Goal: Information Seeking & Learning: Learn about a topic

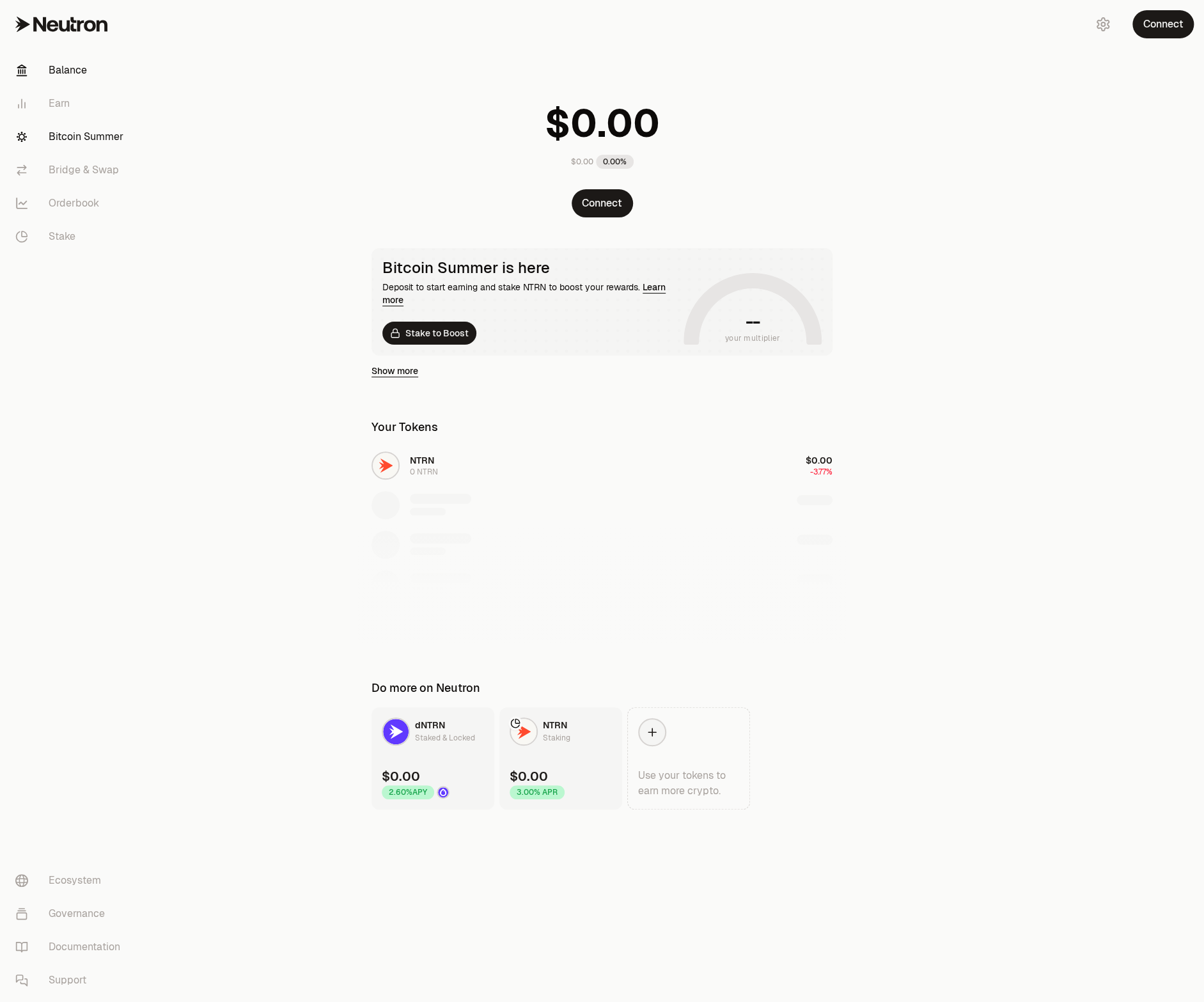
click at [63, 135] on link "Bitcoin Summer" at bounding box center [71, 137] width 133 height 33
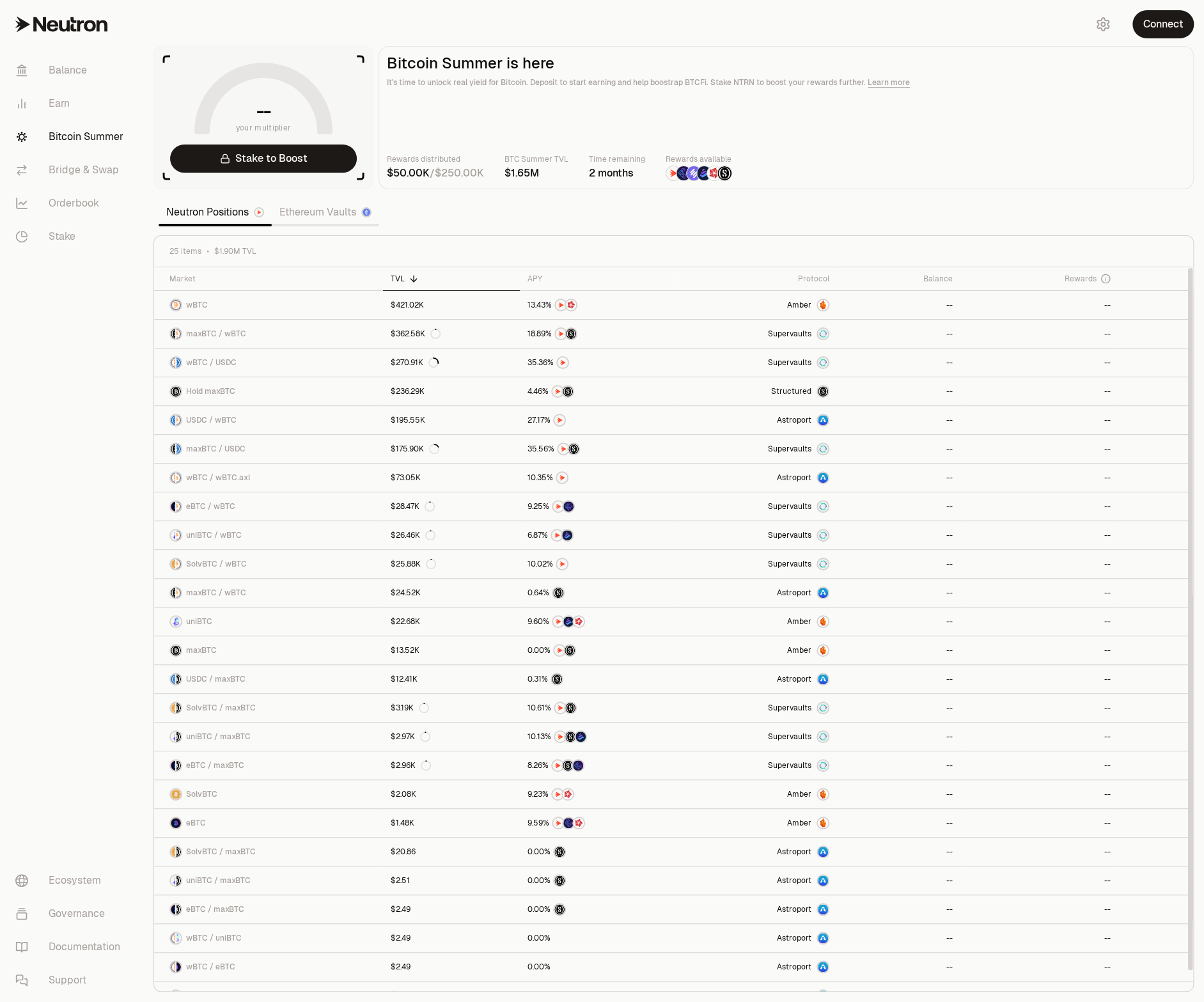
click at [575, 220] on section "-- your multiplier Stake to Boost Bitcoin Summer is here It's time to unlock re…" at bounding box center [673, 501] width 1061 height 1002
click at [295, 216] on link "Ethereum Vaults" at bounding box center [325, 212] width 108 height 26
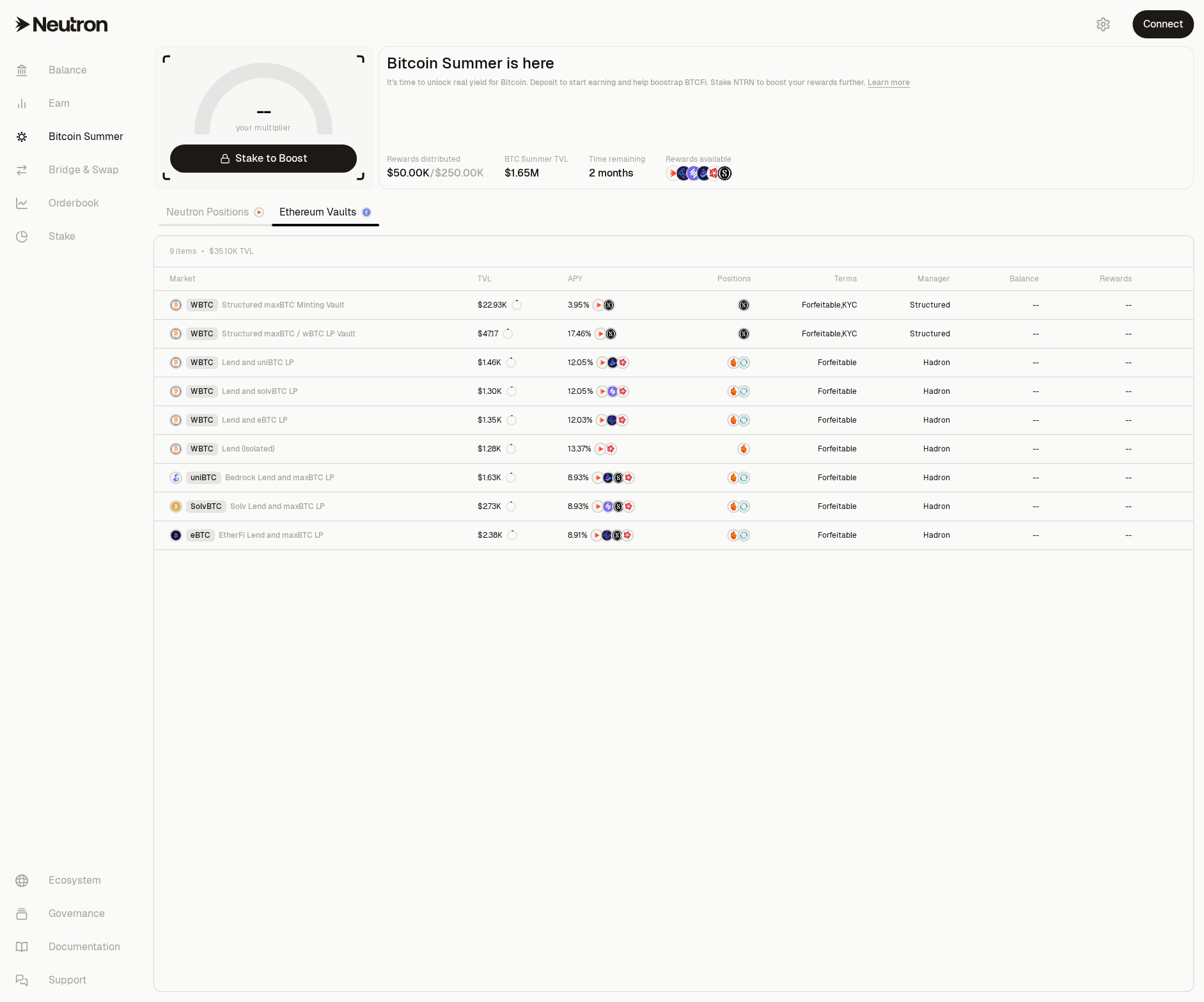
click at [468, 667] on div "Market TVL APY Positions Terms Manager Balance Rewards WBTC Structured maxBTC M…" at bounding box center [674, 629] width 1039 height 724
click at [581, 753] on div "Market TVL APY Positions Terms Manager Balance Rewards WBTC Structured maxBTC M…" at bounding box center [674, 629] width 1039 height 724
click at [220, 215] on link "Neutron Positions" at bounding box center [215, 212] width 114 height 26
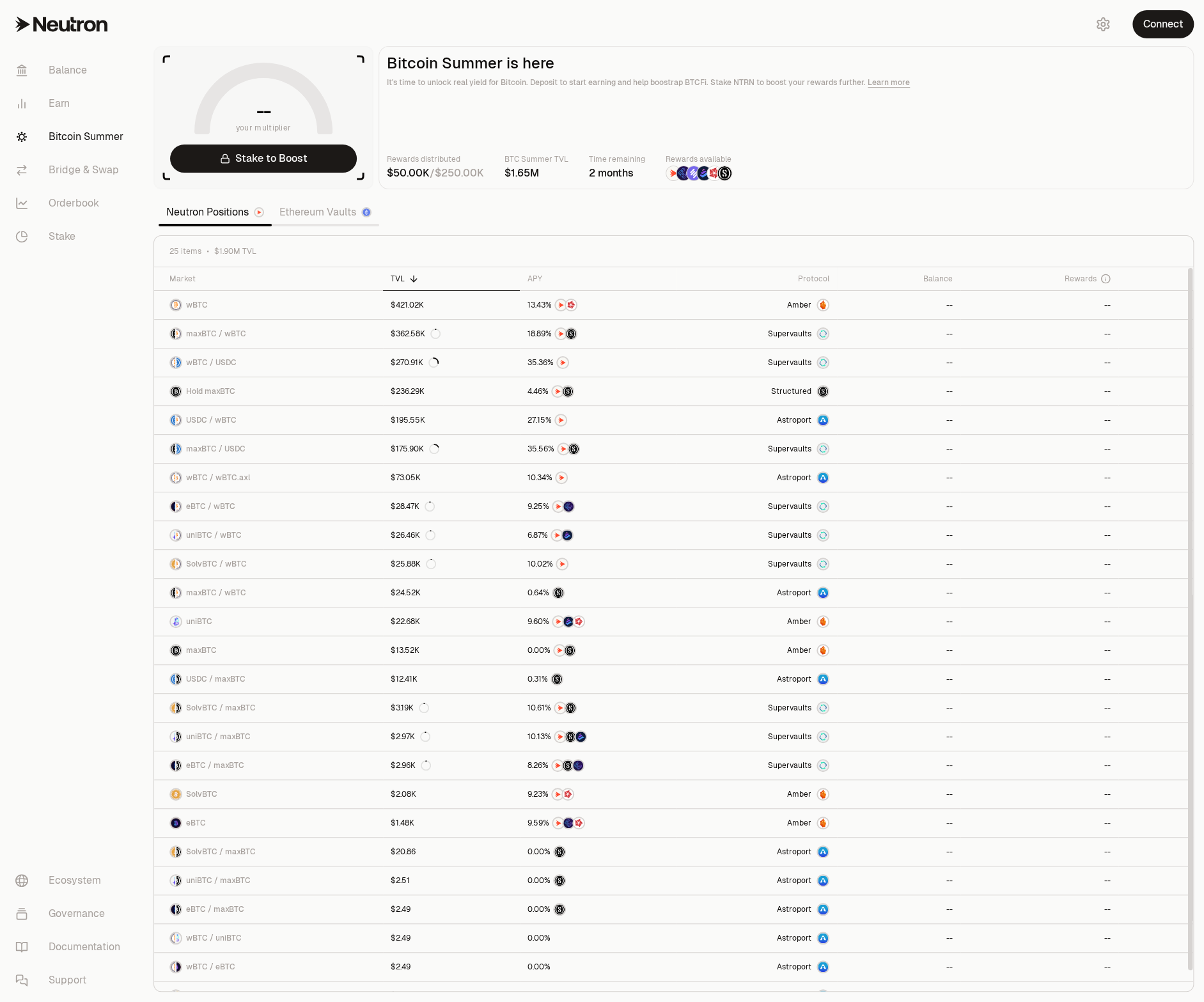
click at [820, 199] on section "-- your multiplier Stake to Boost Bitcoin Summer is here It's time to unlock re…" at bounding box center [673, 501] width 1061 height 1002
